Goal: Information Seeking & Learning: Understand process/instructions

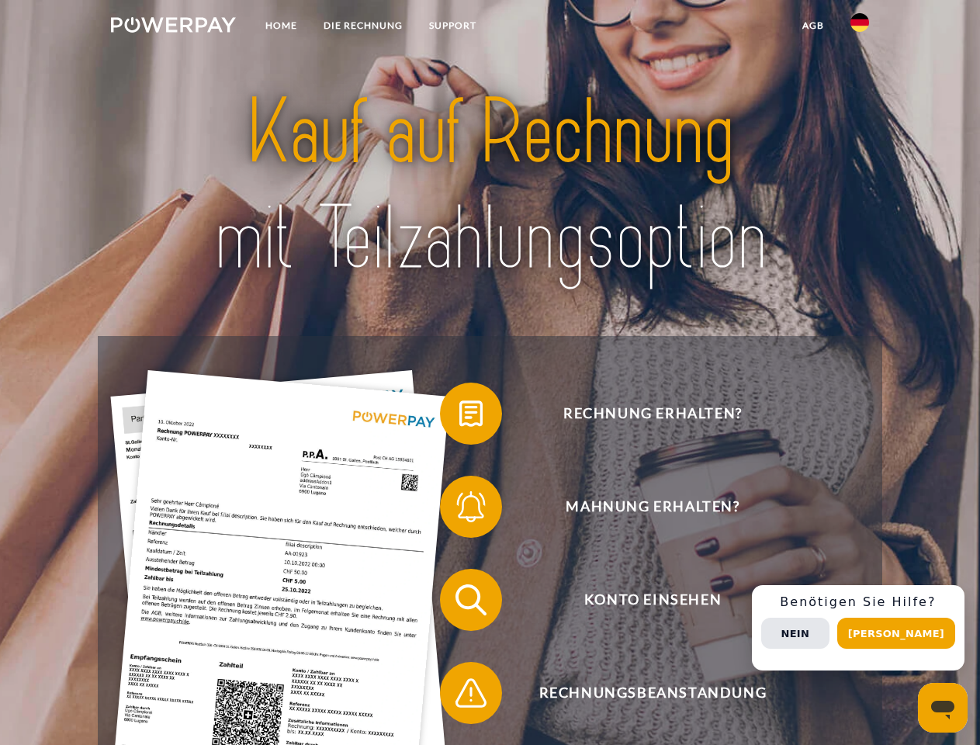
click at [173, 27] on img at bounding box center [173, 25] width 125 height 16
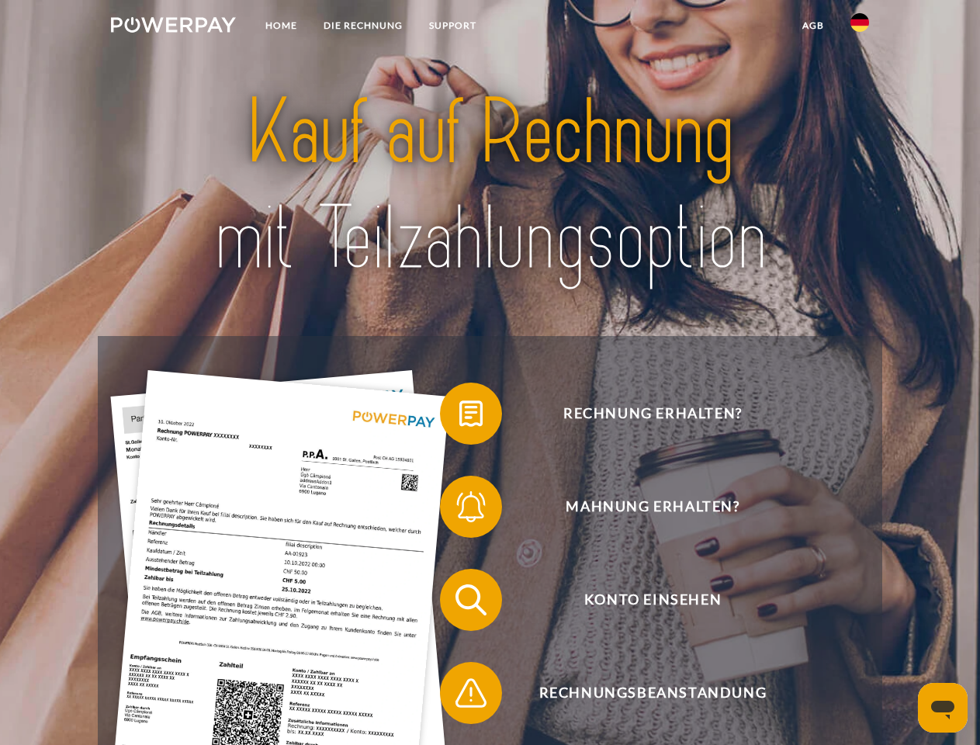
click at [860, 27] on img at bounding box center [860, 22] width 19 height 19
click at [813, 26] on link "agb" at bounding box center [813, 26] width 48 height 28
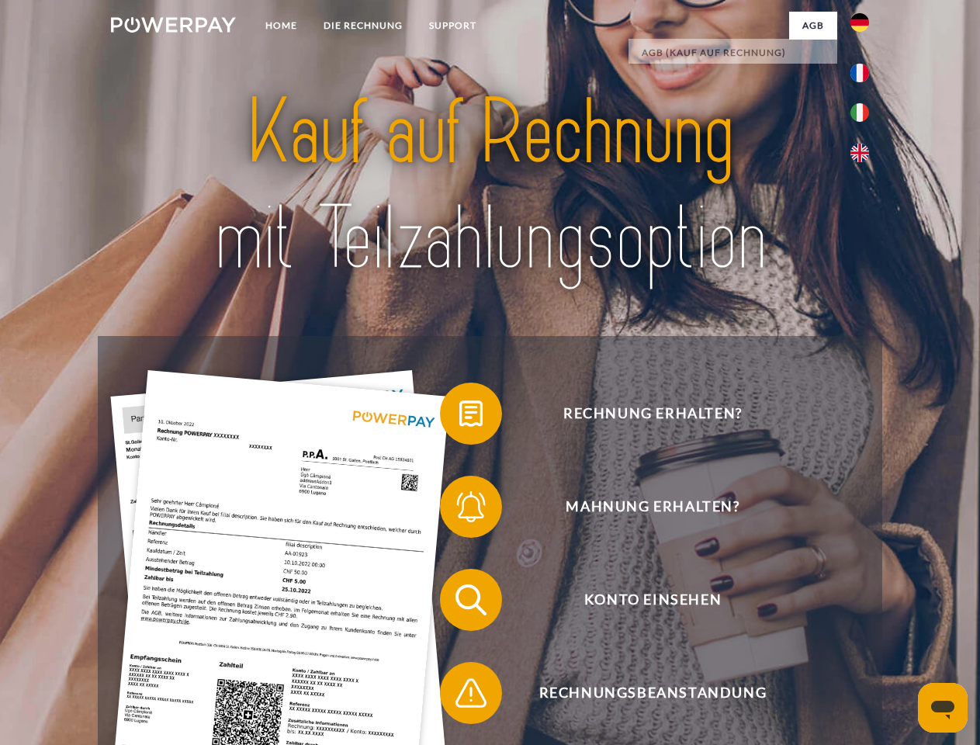
click at [459, 417] on span at bounding box center [448, 414] width 78 height 78
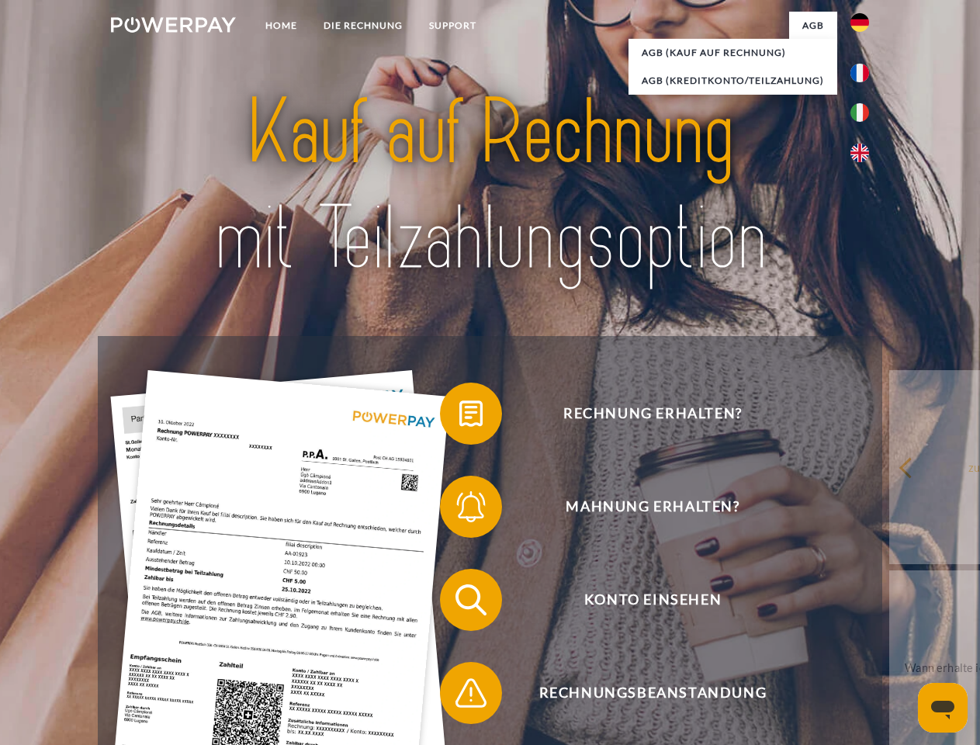
click at [459, 510] on span at bounding box center [448, 507] width 78 height 78
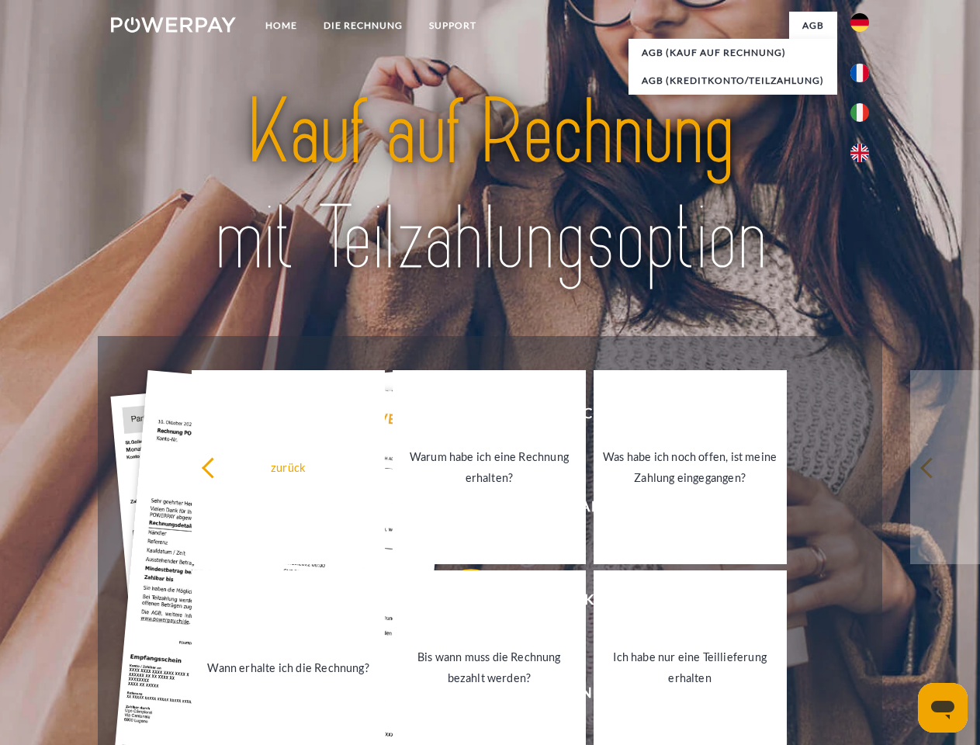
click at [459, 603] on link "Bis wann muss die Rechnung bezahlt werden?" at bounding box center [489, 667] width 193 height 194
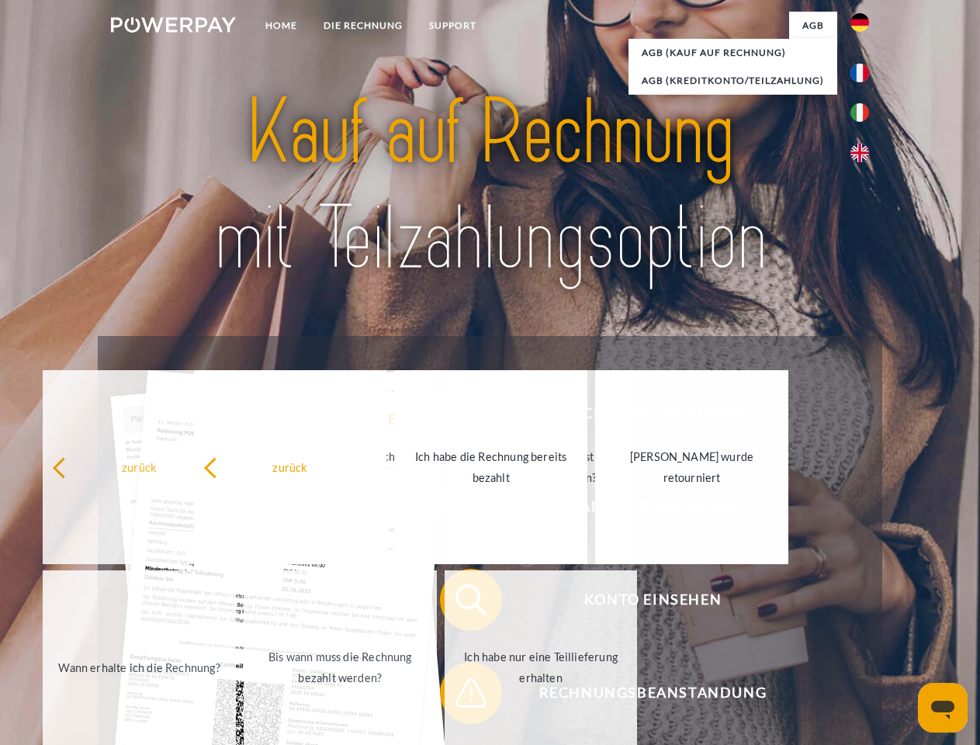
click at [459, 696] on span at bounding box center [448, 693] width 78 height 78
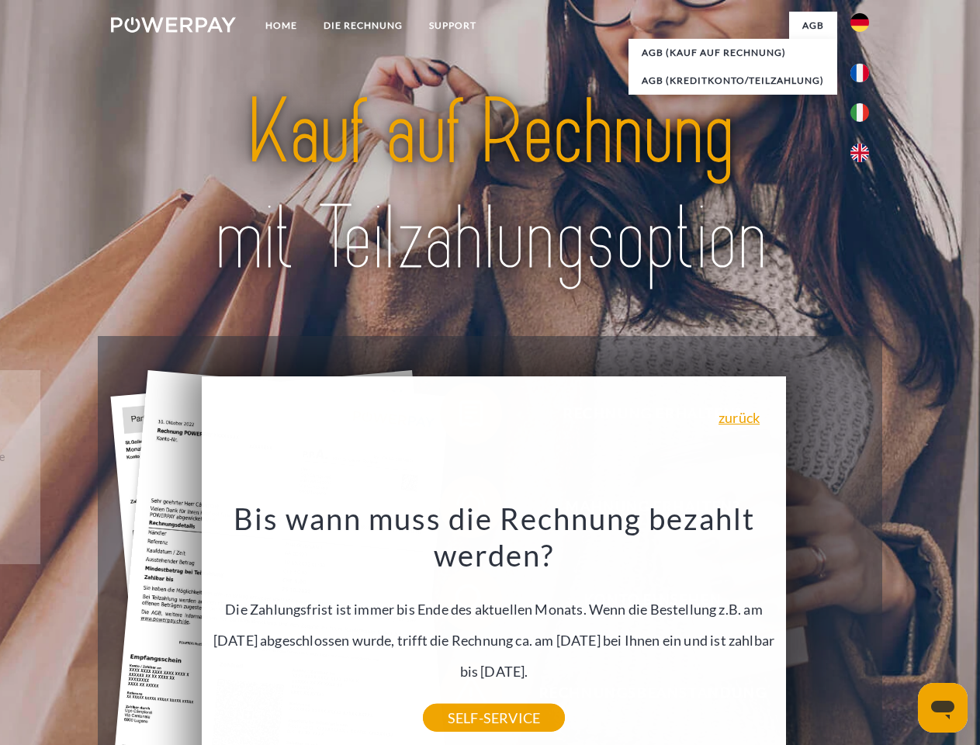
click at [864, 628] on div "Rechnung erhalten? Mahnung erhalten? Konto einsehen" at bounding box center [490, 646] width 784 height 621
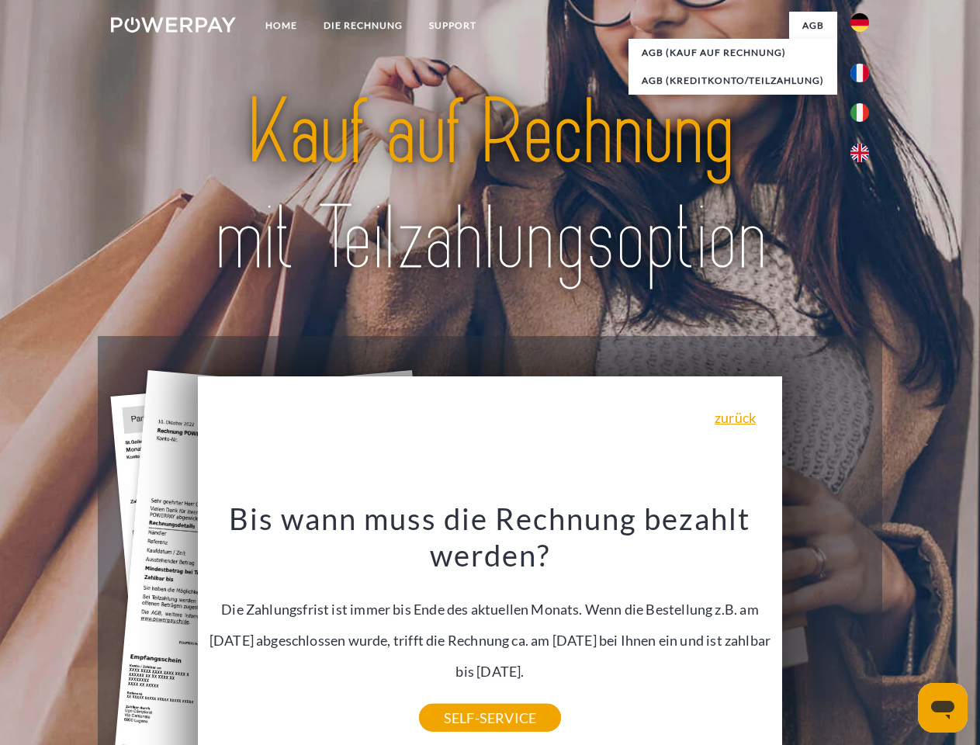
click at [826, 631] on span "Konto einsehen" at bounding box center [653, 600] width 380 height 62
click at [902, 633] on header "Home DIE RECHNUNG SUPPORT" at bounding box center [490, 536] width 980 height 1072
